Goal: Task Accomplishment & Management: Complete application form

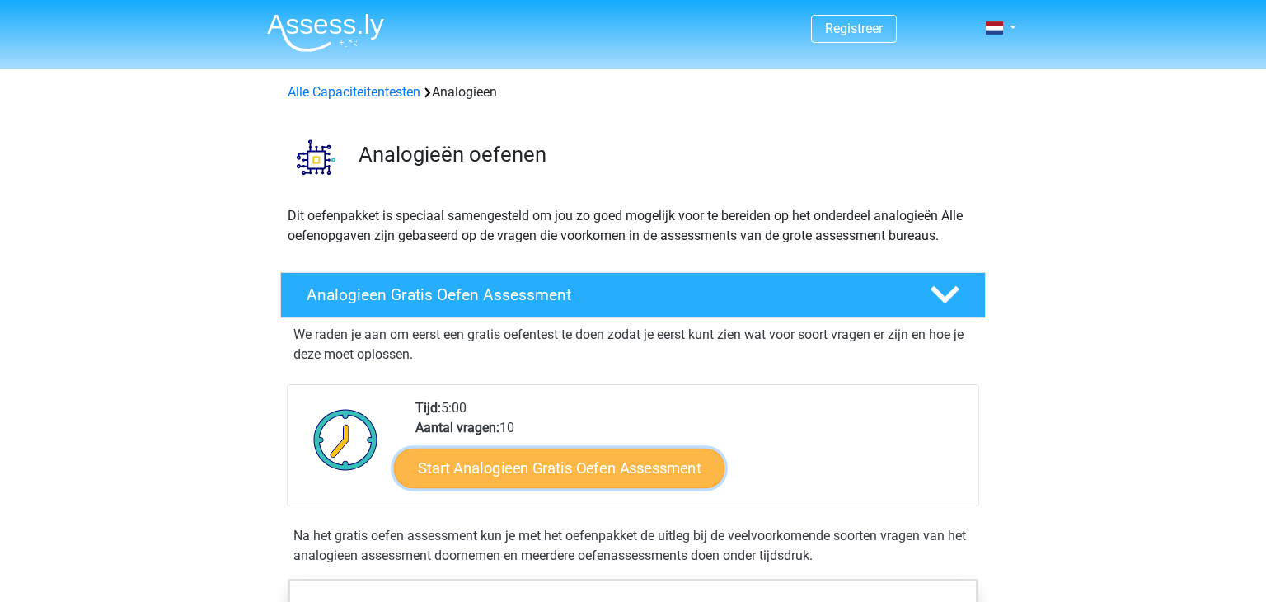
click at [502, 460] on link "Start Analogieen Gratis Oefen Assessment" at bounding box center [559, 468] width 330 height 40
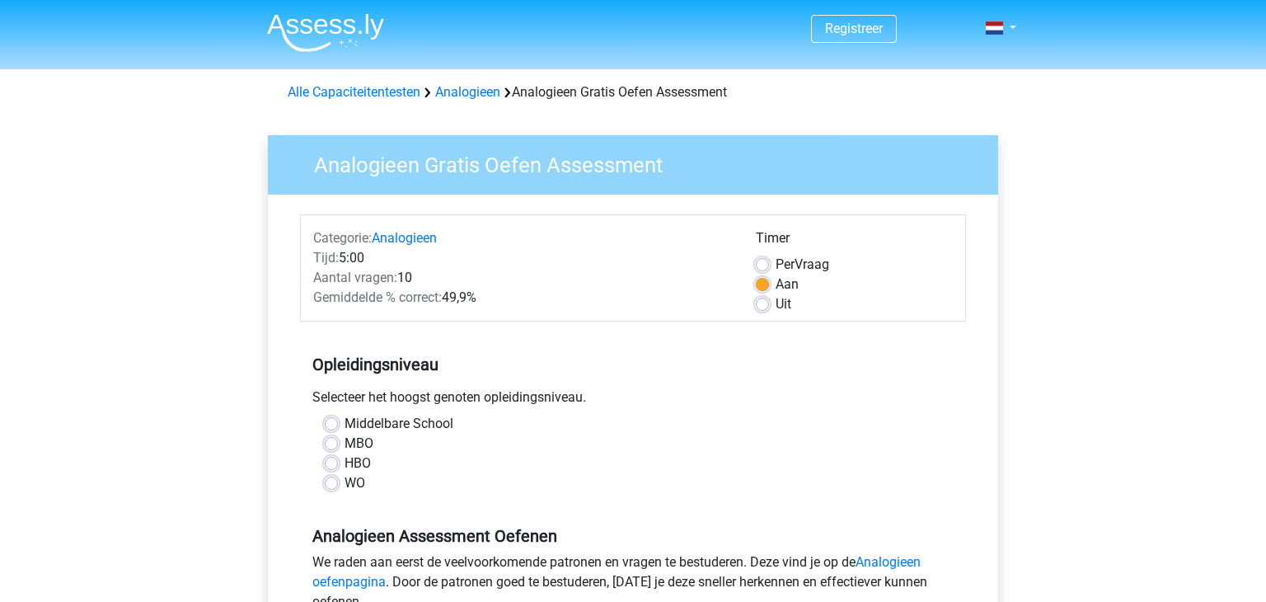
click at [351, 460] on label "HBO" at bounding box center [357, 463] width 26 height 20
click at [338, 460] on input "HBO" at bounding box center [331, 461] width 13 height 16
radio input "true"
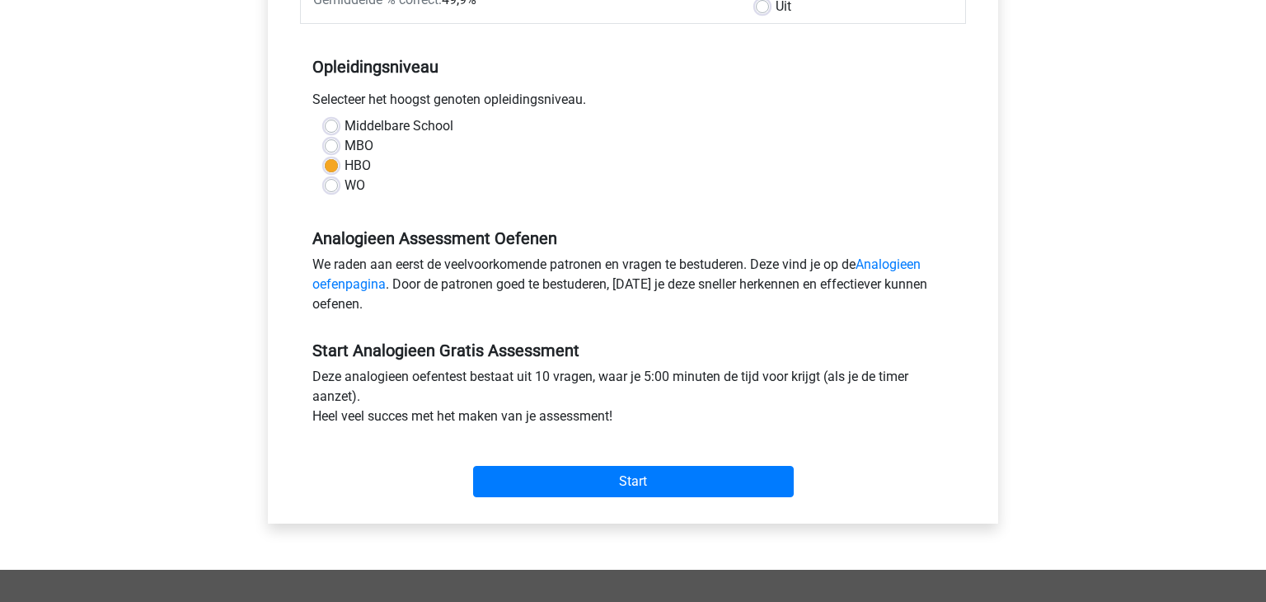
scroll to position [330, 0]
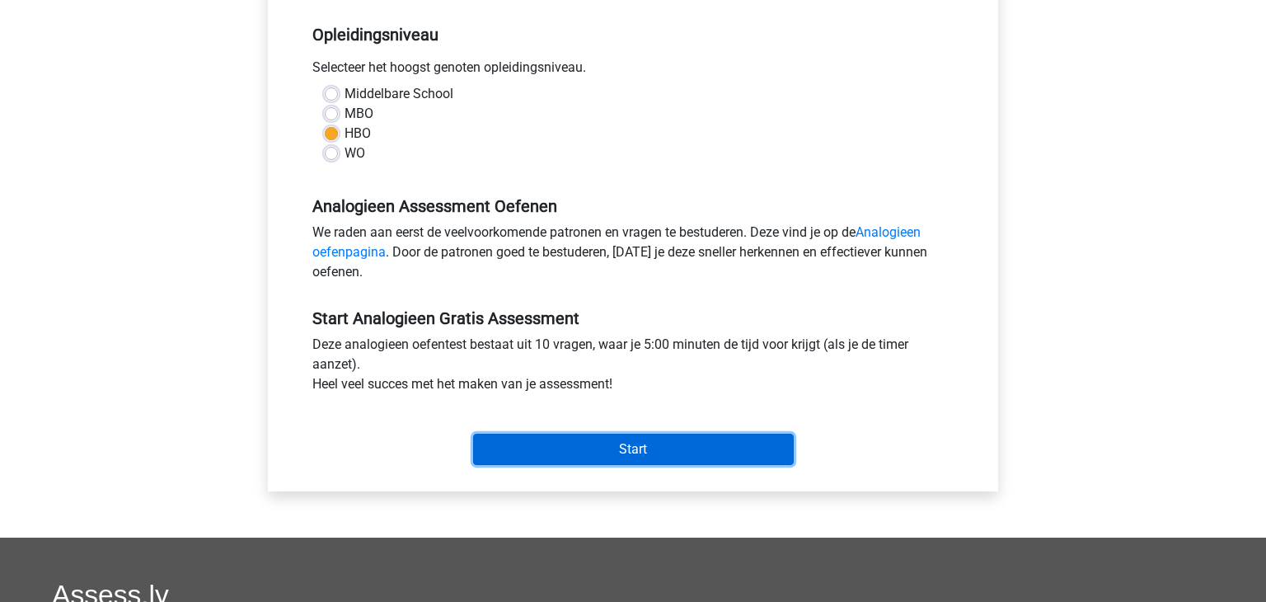
click at [645, 460] on input "Start" at bounding box center [633, 449] width 321 height 31
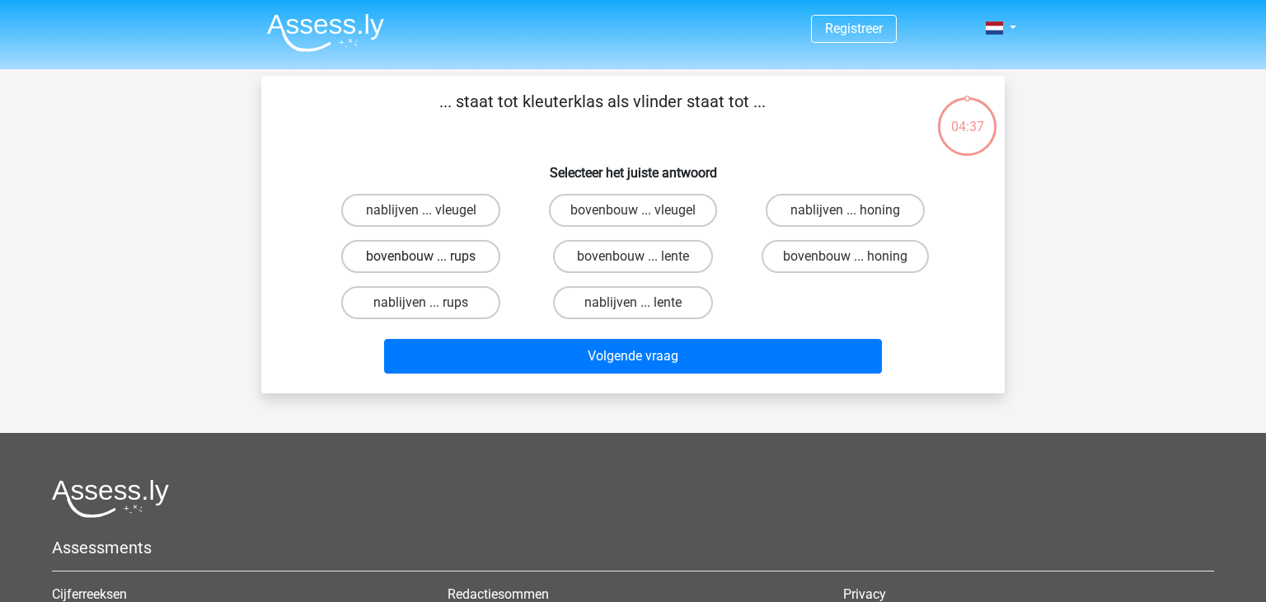
click at [459, 260] on label "bovenbouw ... rups" at bounding box center [420, 256] width 159 height 33
click at [432, 260] on input "bovenbouw ... rups" at bounding box center [426, 261] width 11 height 11
radio input "true"
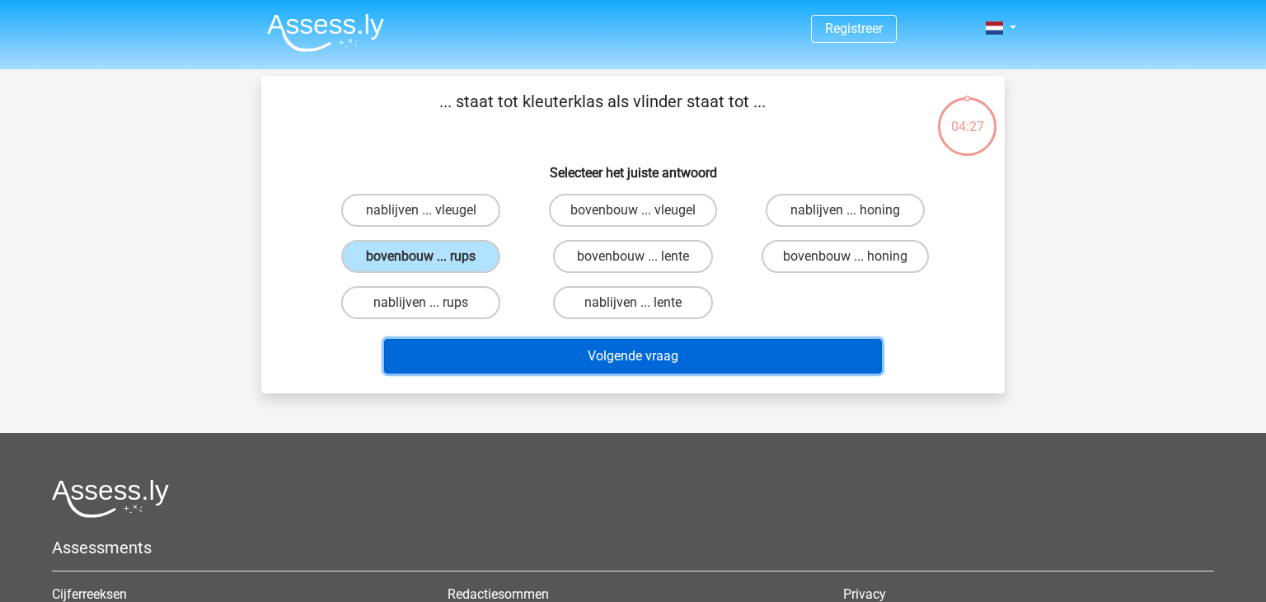
click at [570, 346] on button "Volgende vraag" at bounding box center [633, 356] width 499 height 35
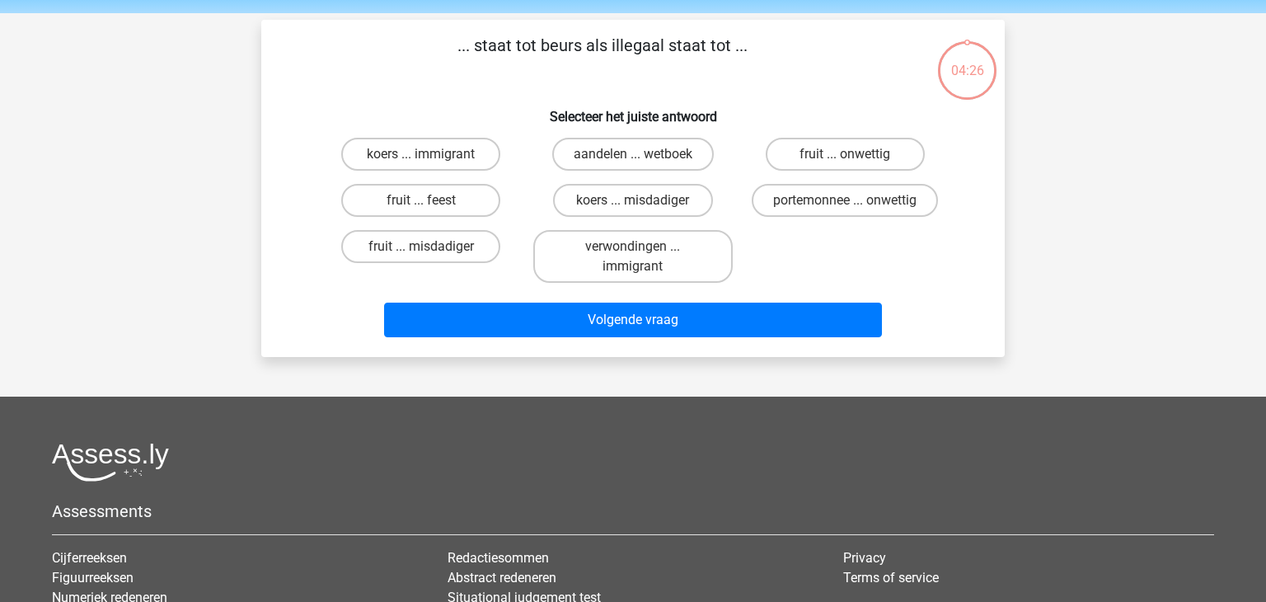
scroll to position [76, 0]
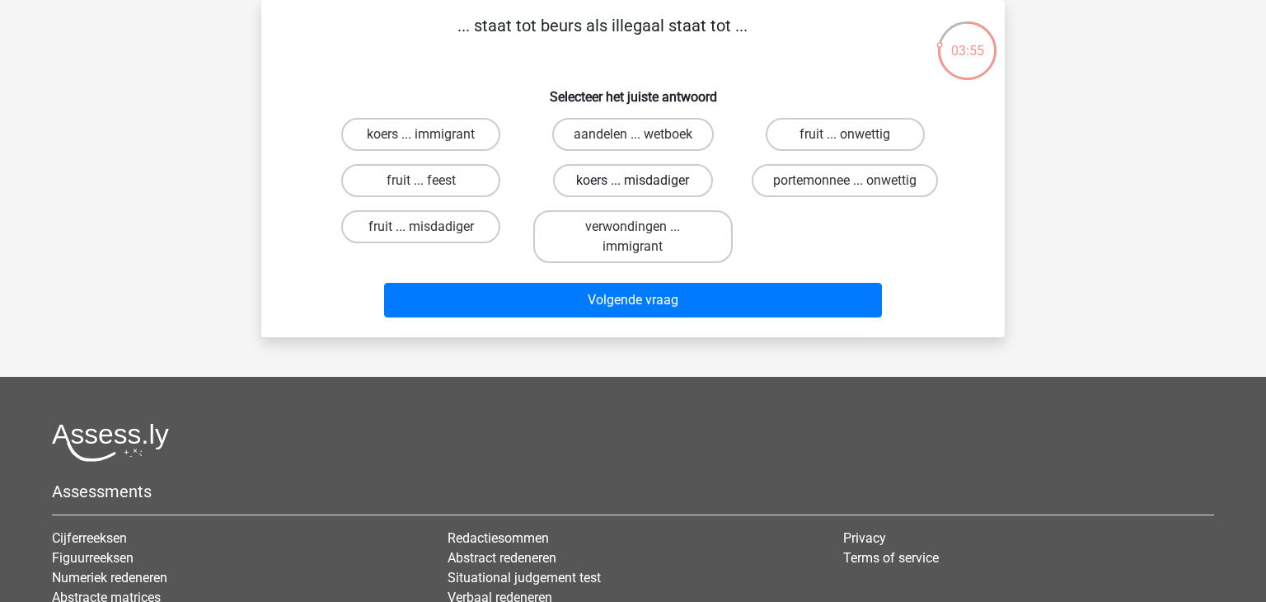
click at [602, 185] on label "koers ... misdadiger" at bounding box center [632, 180] width 159 height 33
click at [633, 185] on input "koers ... misdadiger" at bounding box center [638, 185] width 11 height 11
radio input "true"
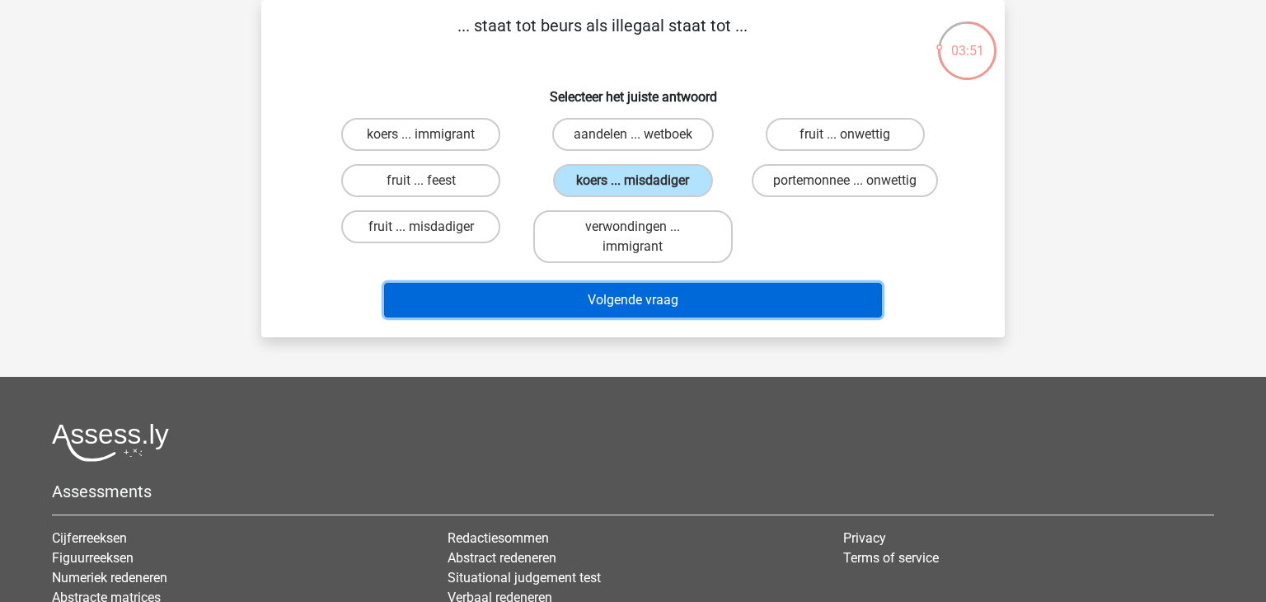
click at [598, 290] on button "Volgende vraag" at bounding box center [633, 300] width 499 height 35
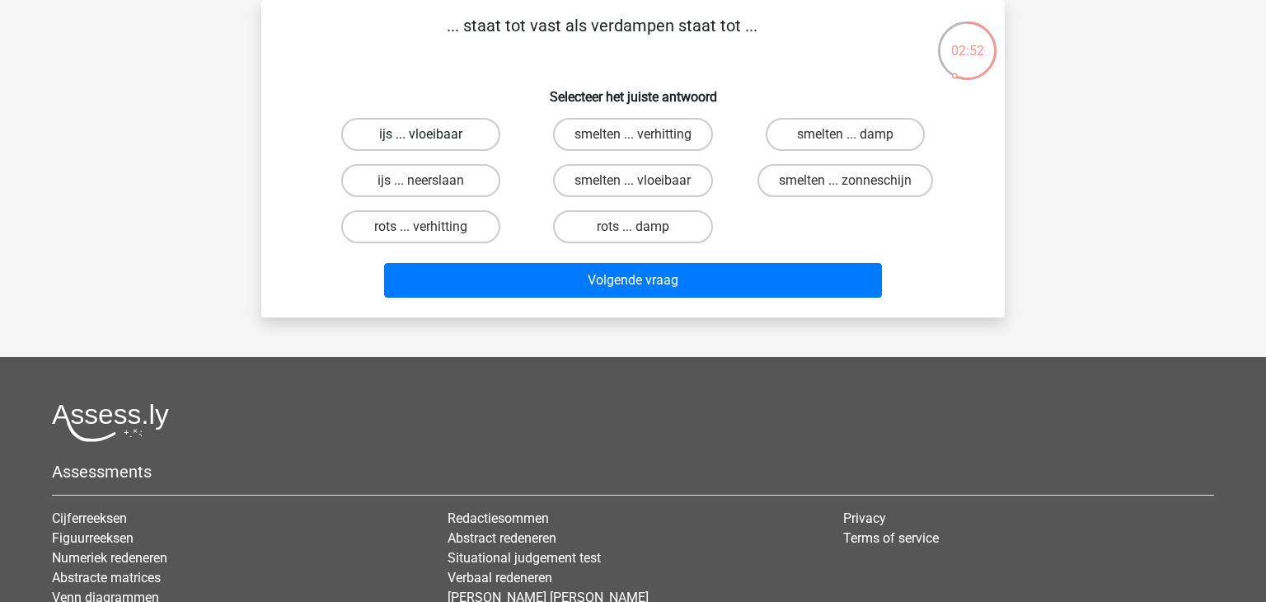
click at [438, 136] on label "ijs ... vloeibaar" at bounding box center [420, 134] width 159 height 33
click at [432, 136] on input "ijs ... vloeibaar" at bounding box center [426, 139] width 11 height 11
radio input "true"
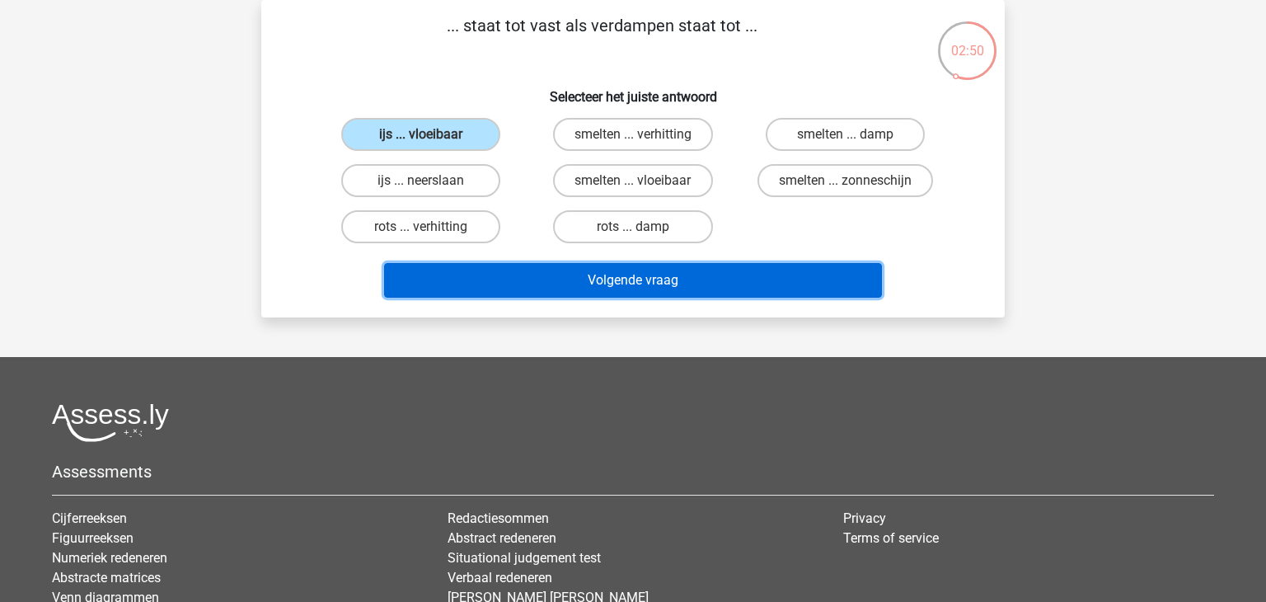
click at [593, 281] on button "Volgende vraag" at bounding box center [633, 280] width 499 height 35
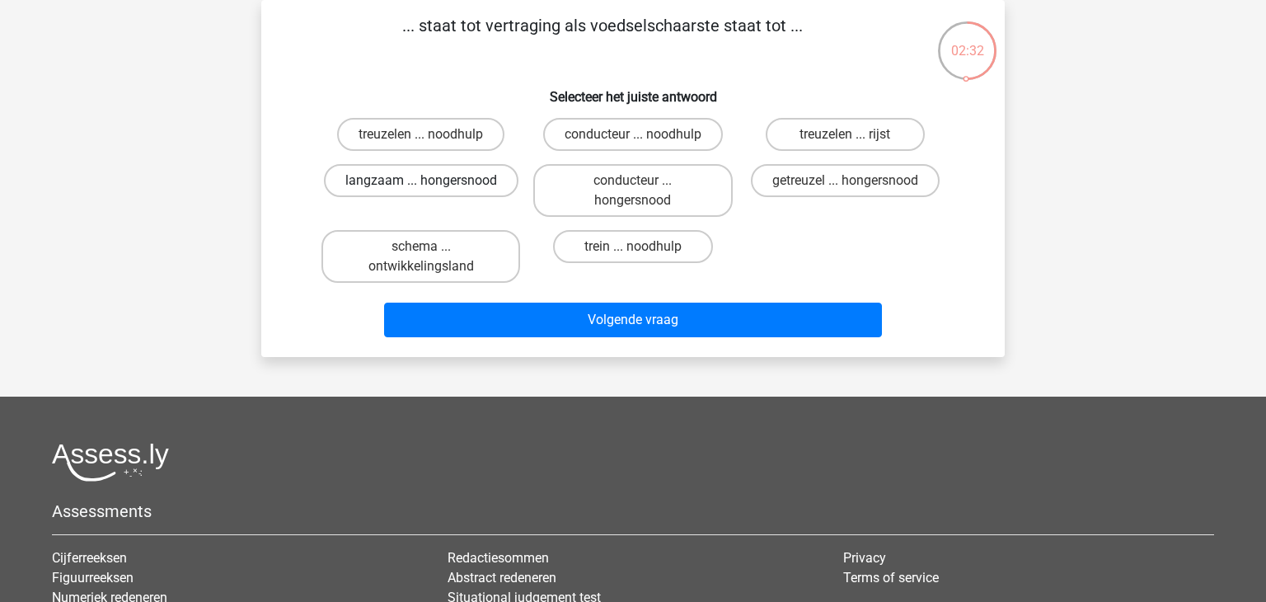
click at [484, 184] on label "langzaam ... hongersnood" at bounding box center [421, 180] width 195 height 33
click at [432, 184] on input "langzaam ... hongersnood" at bounding box center [426, 185] width 11 height 11
radio input "true"
click at [828, 188] on label "getreuzel ... hongersnood" at bounding box center [845, 180] width 189 height 33
click at [845, 188] on input "getreuzel ... hongersnood" at bounding box center [850, 185] width 11 height 11
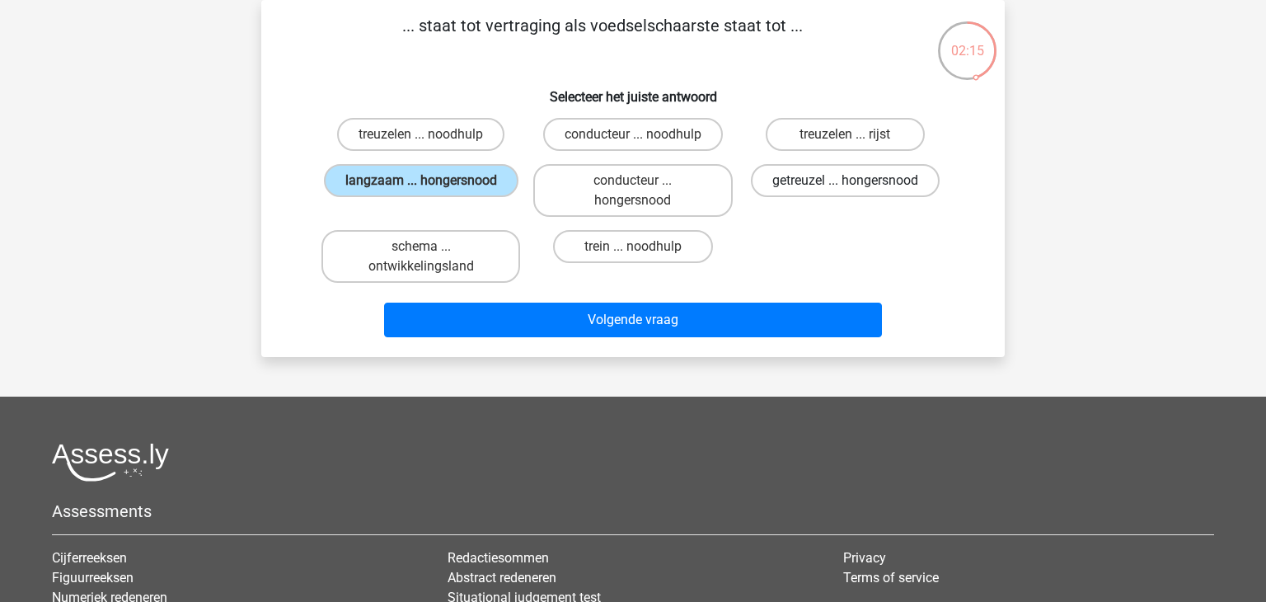
radio input "true"
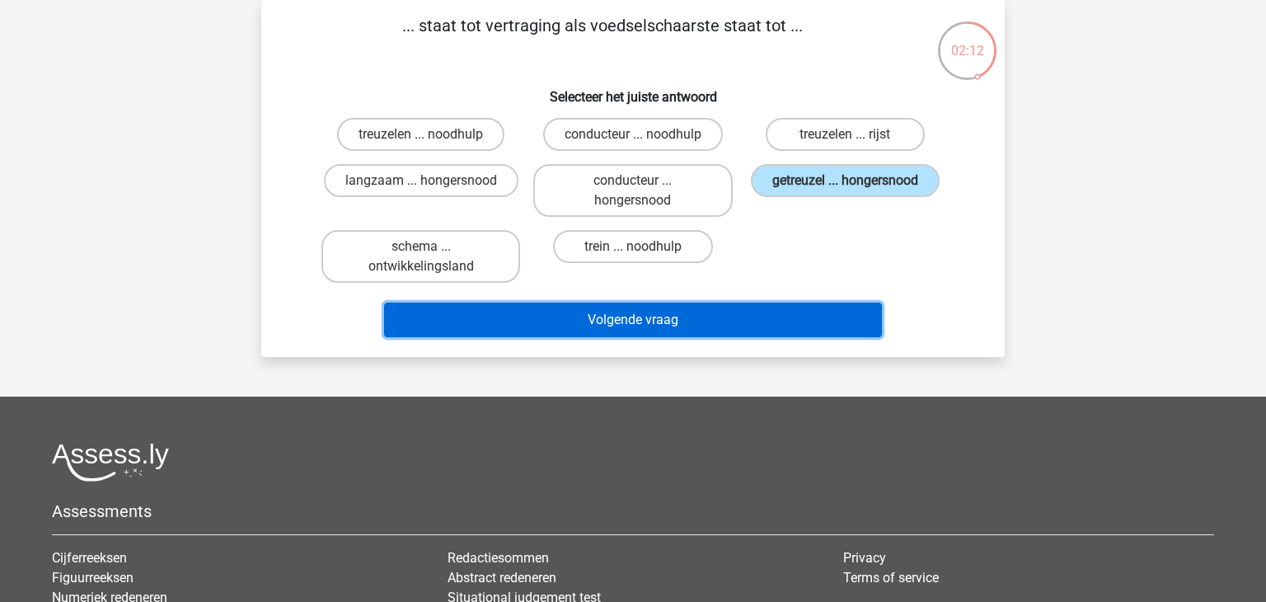
click at [693, 316] on button "Volgende vraag" at bounding box center [633, 319] width 499 height 35
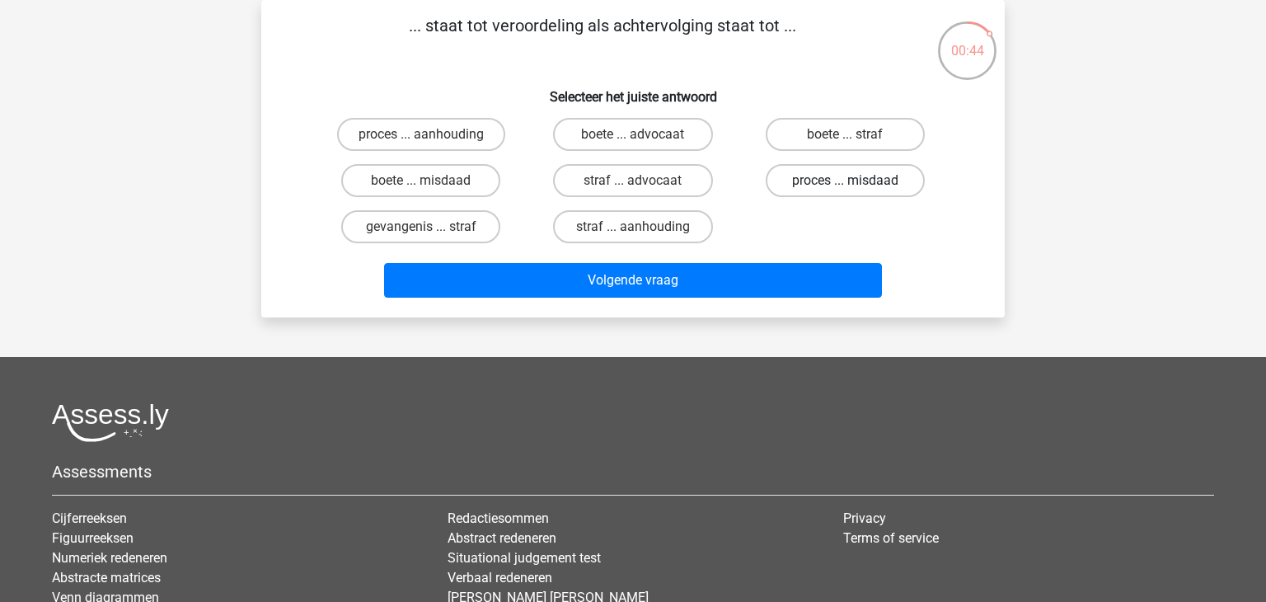
click at [811, 185] on label "proces ... misdaad" at bounding box center [845, 180] width 159 height 33
click at [845, 185] on input "proces ... misdaad" at bounding box center [850, 185] width 11 height 11
radio input "true"
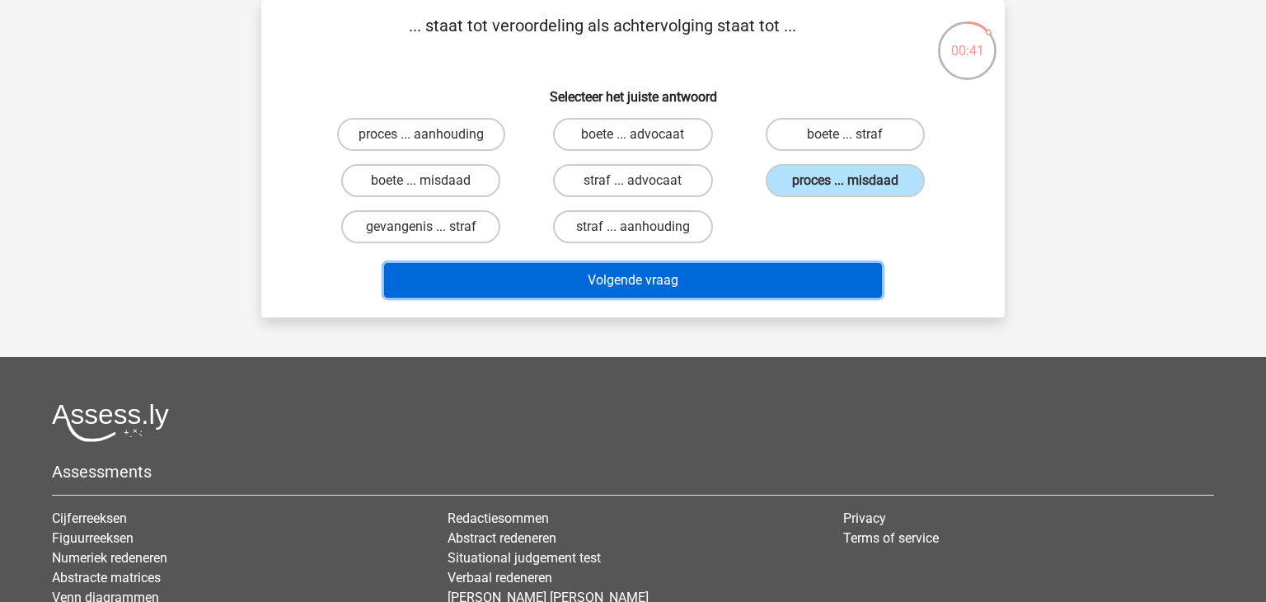
click at [629, 289] on button "Volgende vraag" at bounding box center [633, 280] width 499 height 35
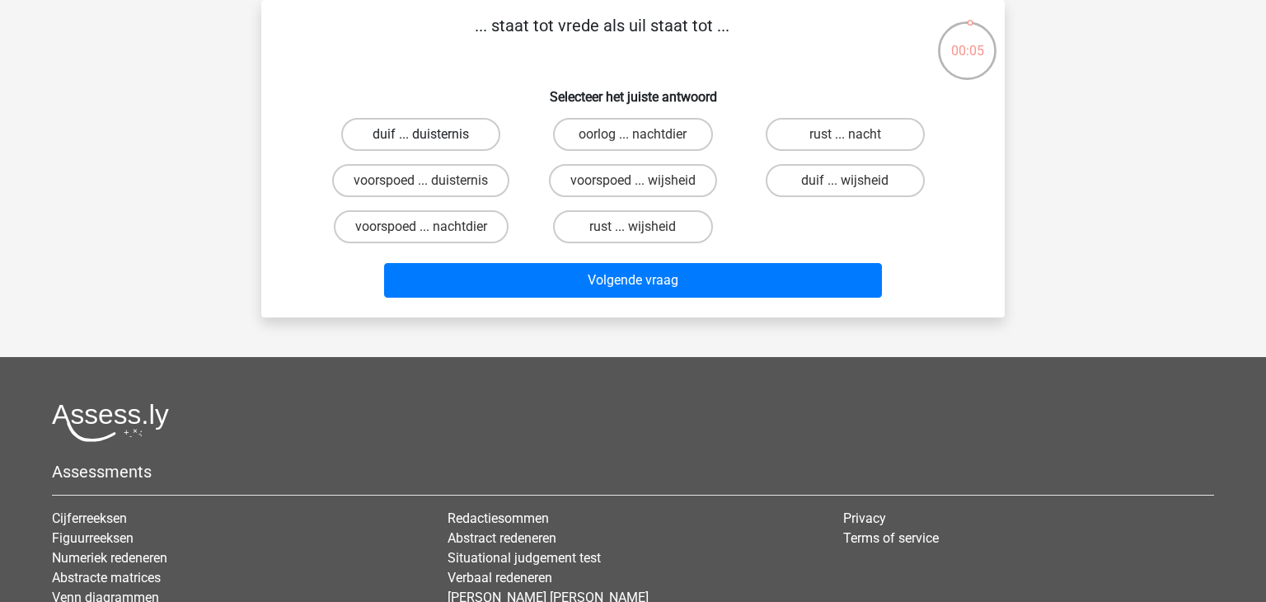
click at [428, 131] on label "duif ... duisternis" at bounding box center [420, 134] width 159 height 33
click at [428, 134] on input "duif ... duisternis" at bounding box center [426, 139] width 11 height 11
radio input "true"
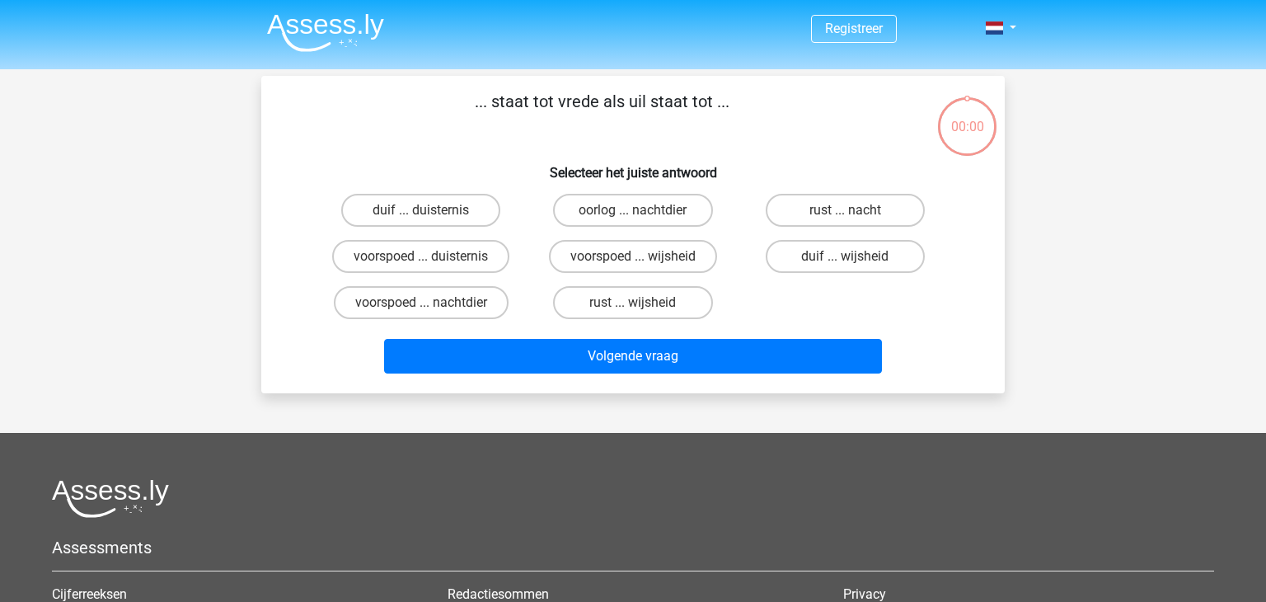
scroll to position [76, 0]
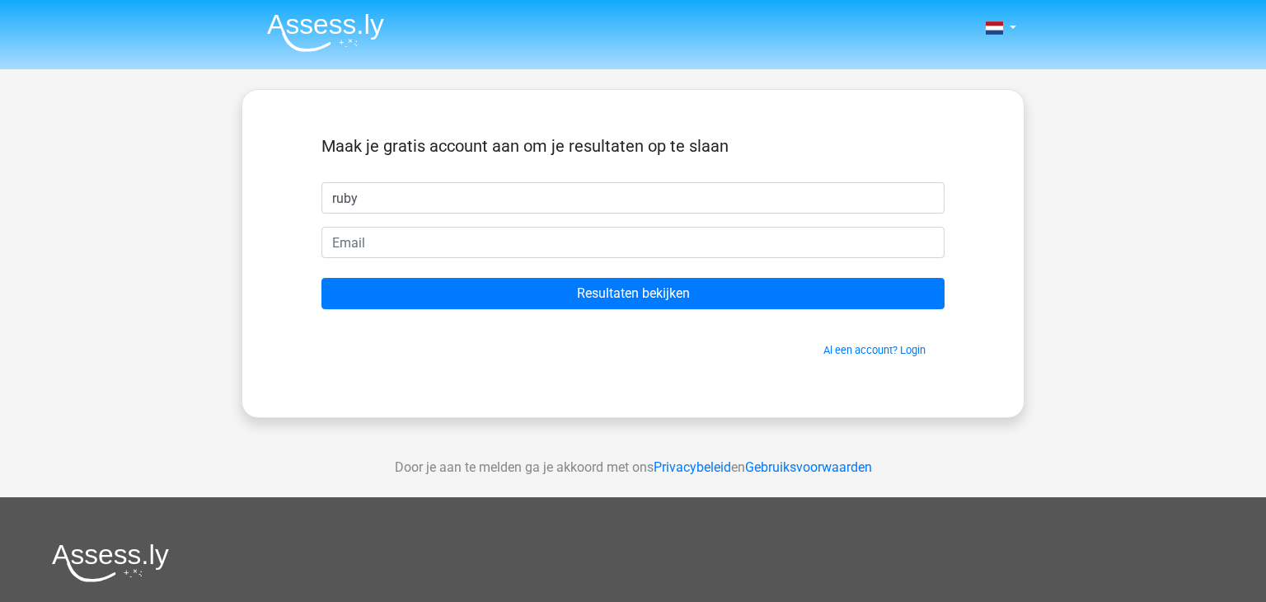
type input "ruby"
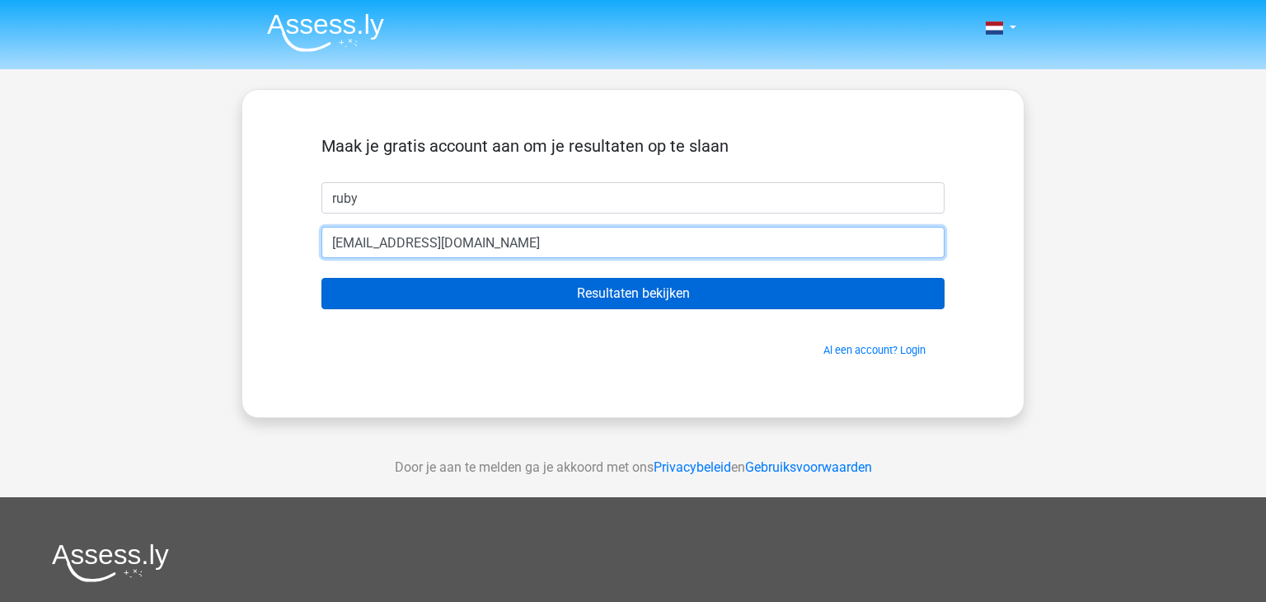
type input "ruby-ds@hotmail.com"
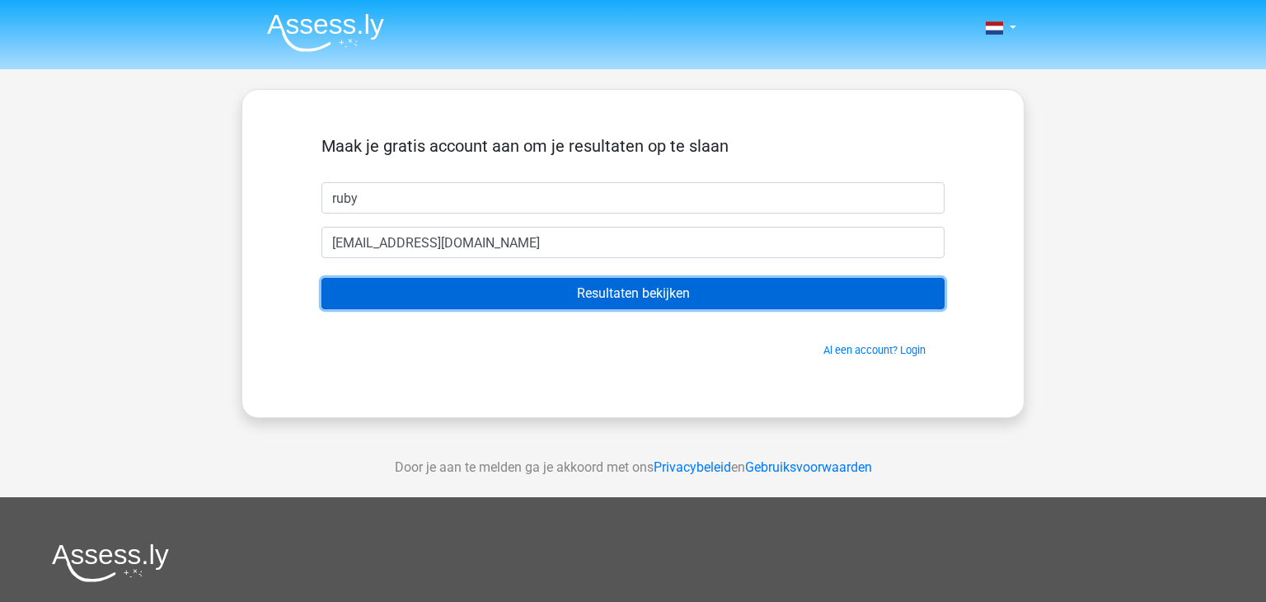
click at [703, 286] on input "Resultaten bekijken" at bounding box center [632, 293] width 623 height 31
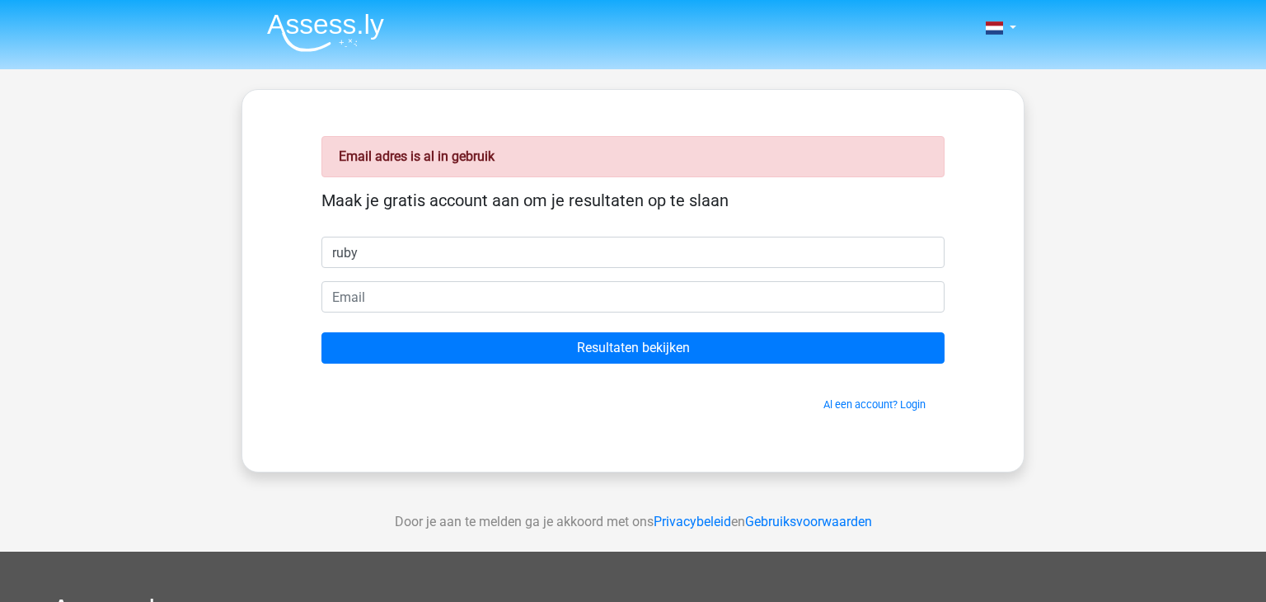
type input "ruby"
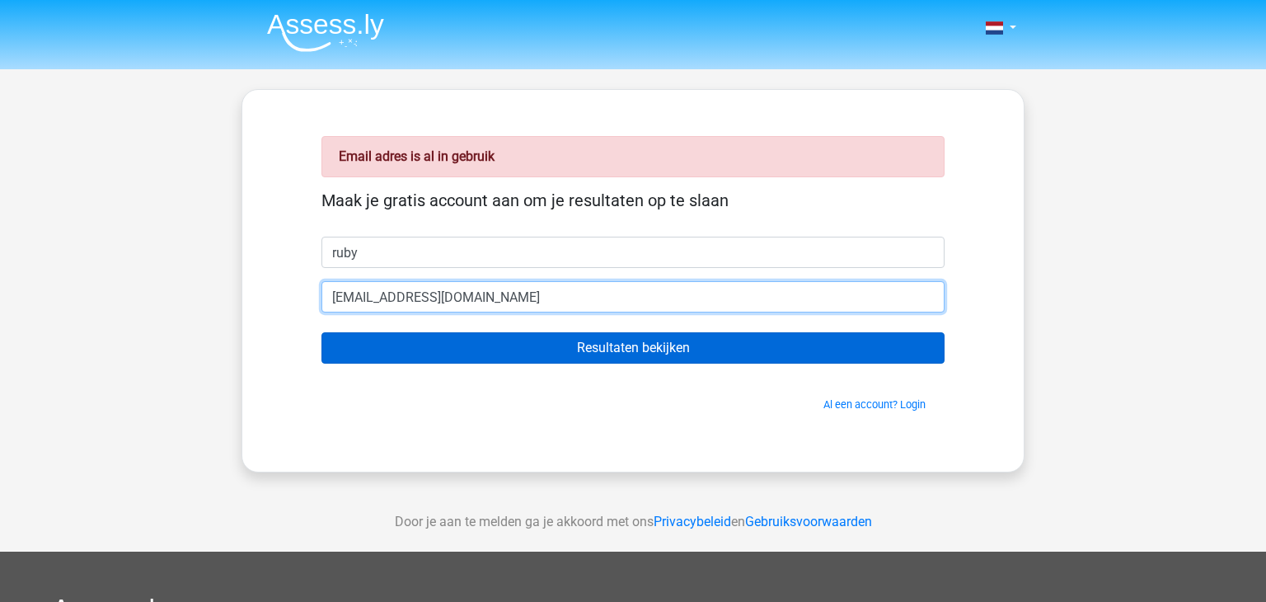
type input "[EMAIL_ADDRESS][DOMAIN_NAME]"
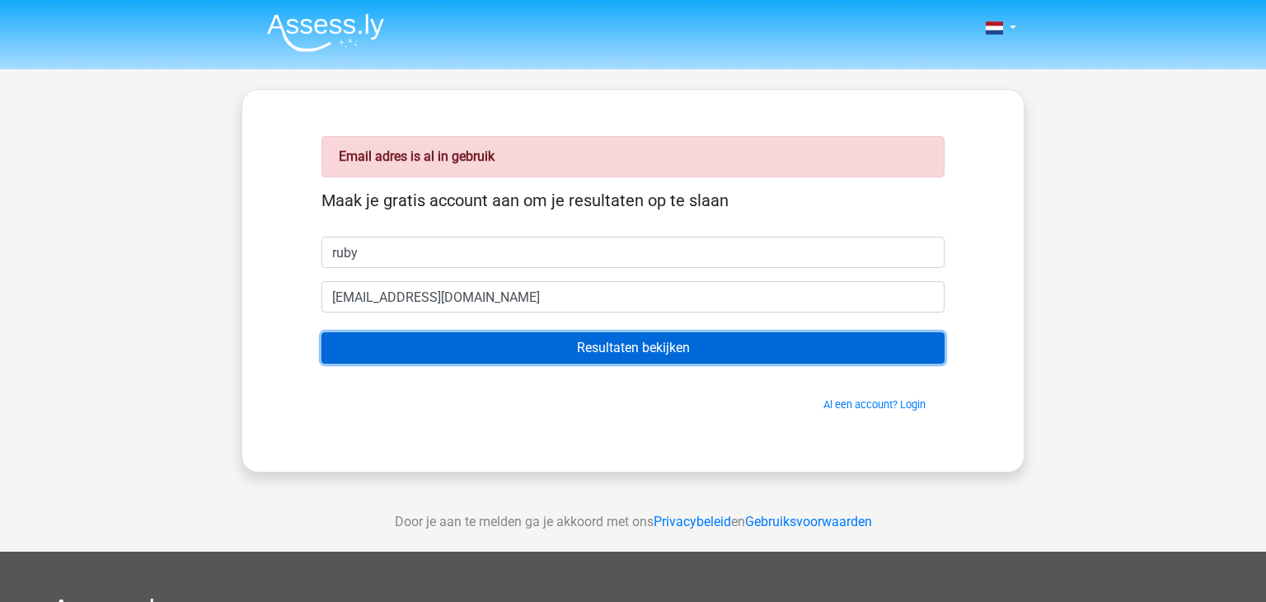
click at [646, 340] on input "Resultaten bekijken" at bounding box center [632, 347] width 623 height 31
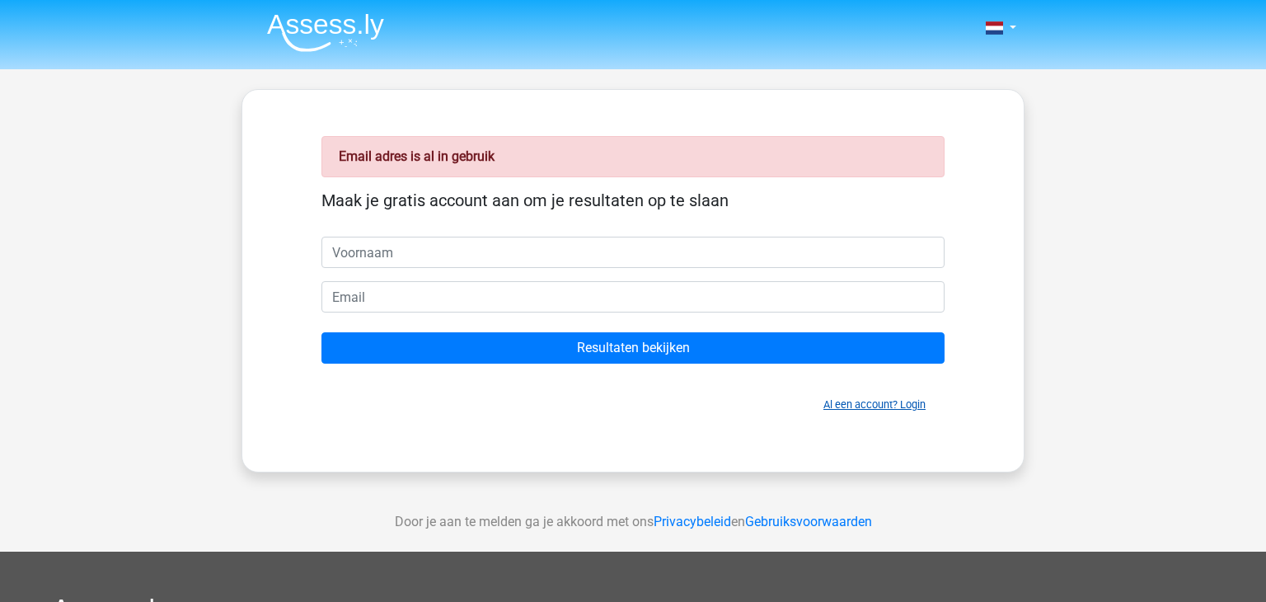
click at [888, 405] on link "Al een account? Login" at bounding box center [874, 404] width 102 height 12
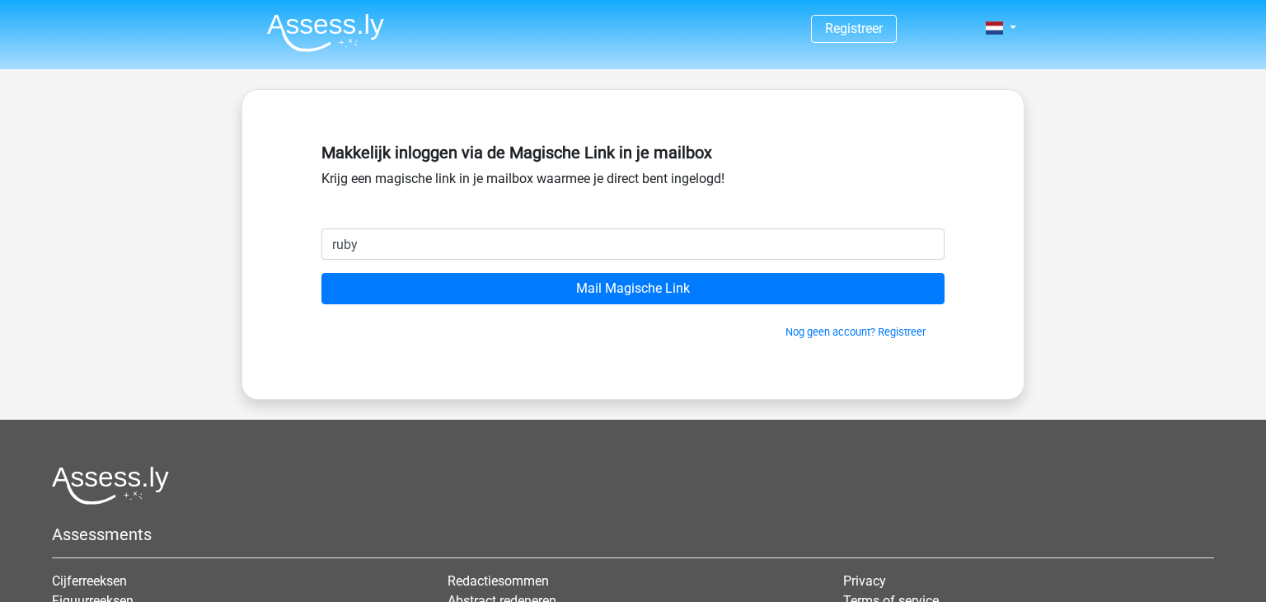
type input "[EMAIL_ADDRESS][DOMAIN_NAME]"
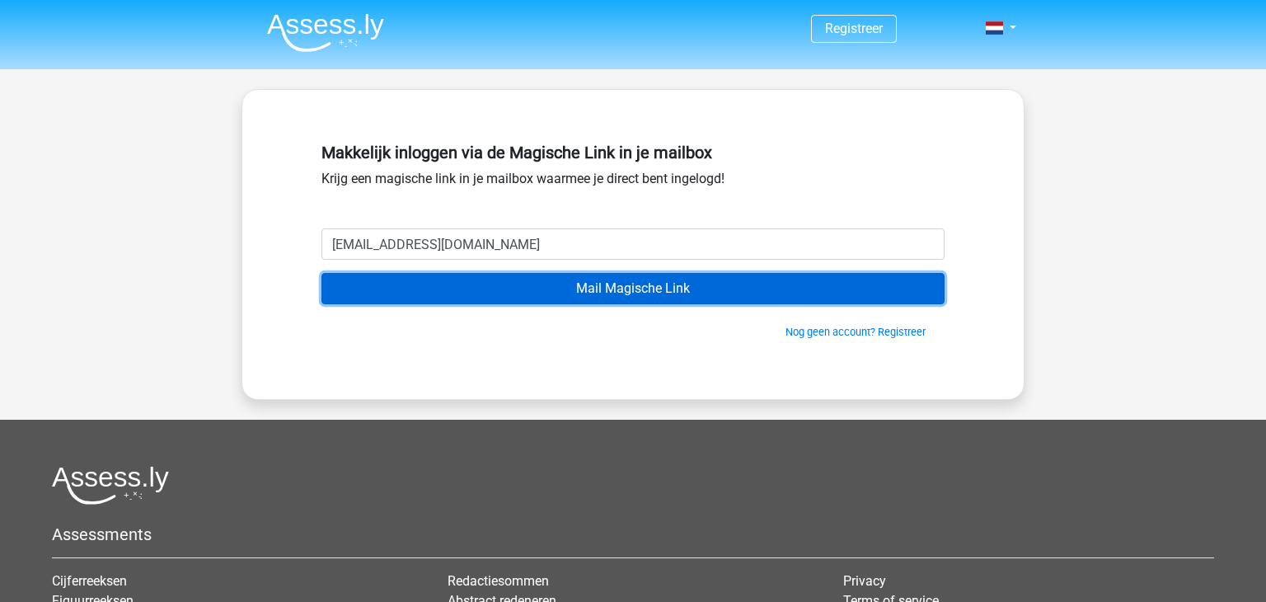
click at [447, 292] on input "Mail Magische Link" at bounding box center [632, 288] width 623 height 31
